Goal: Find specific page/section: Find specific page/section

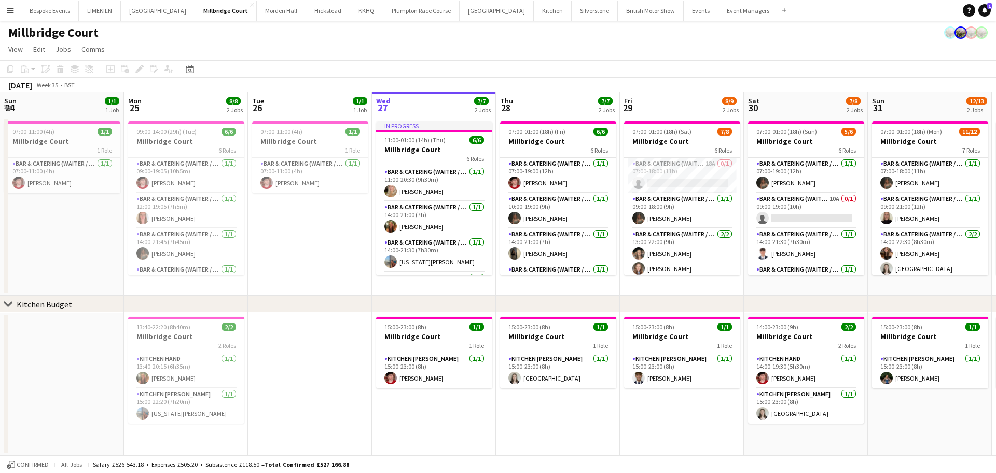
scroll to position [0, 244]
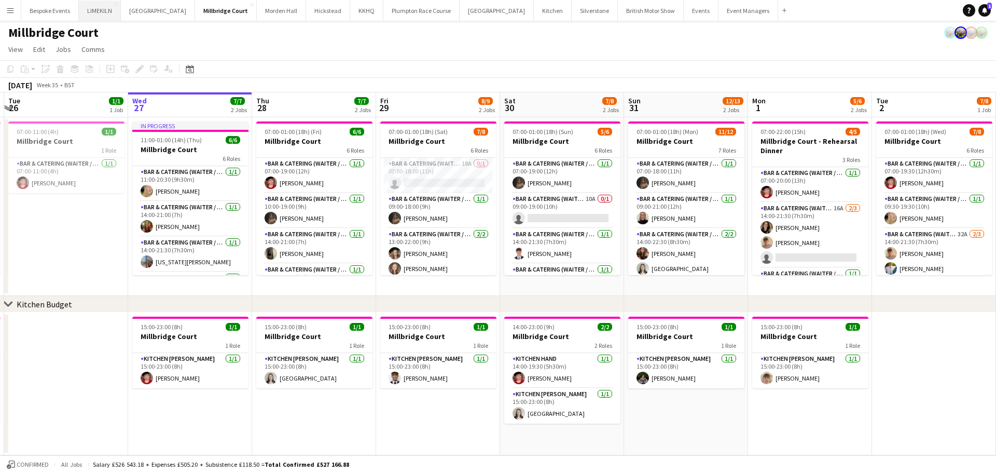
click at [104, 8] on button "LIMEKILN Close" at bounding box center [100, 11] width 42 height 20
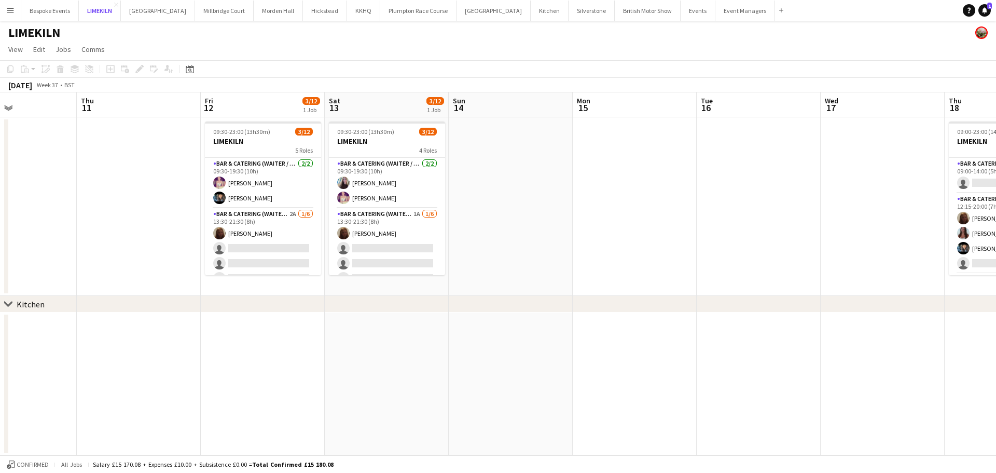
scroll to position [0, 317]
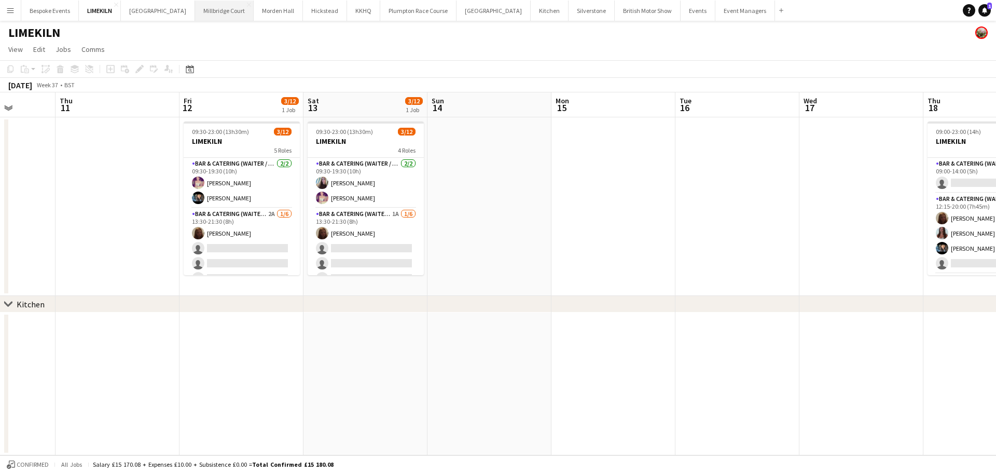
click at [195, 11] on button "[GEOGRAPHIC_DATA]" at bounding box center [224, 11] width 59 height 20
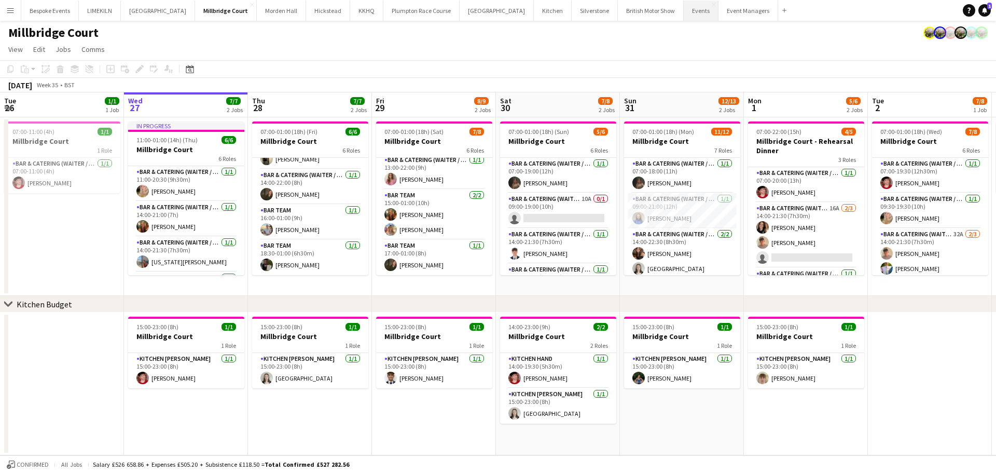
click at [684, 14] on button "Events Close" at bounding box center [701, 11] width 35 height 20
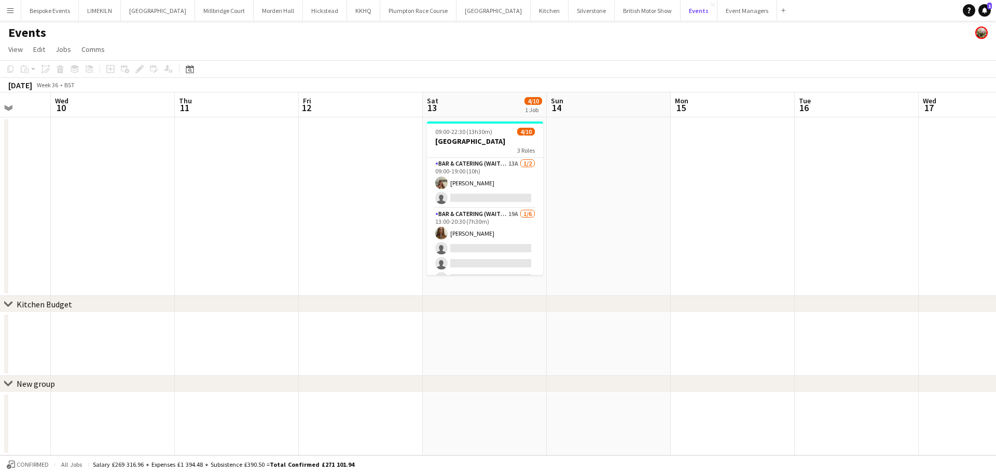
scroll to position [0, 322]
click at [202, 12] on button "[GEOGRAPHIC_DATA]" at bounding box center [224, 11] width 59 height 20
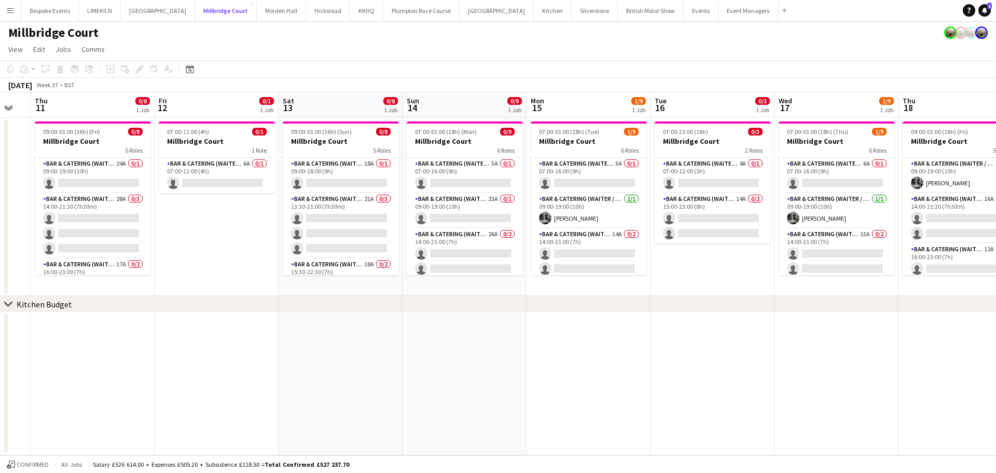
scroll to position [0, 347]
